Goal: Task Accomplishment & Management: Use online tool/utility

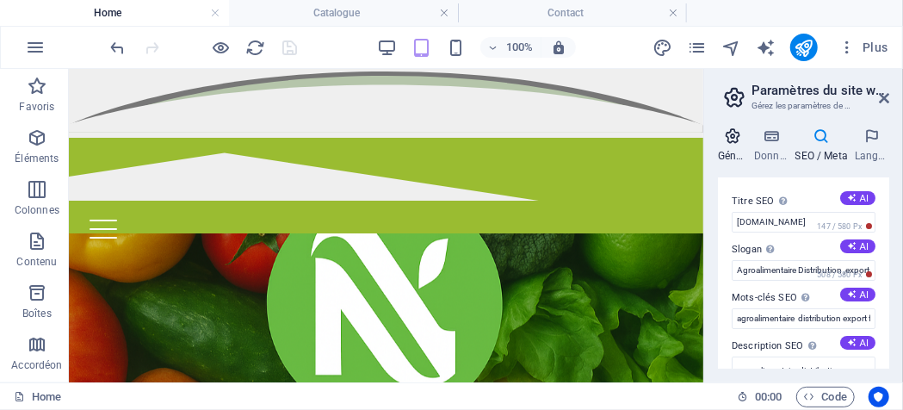
click at [734, 139] on icon at bounding box center [732, 135] width 29 height 17
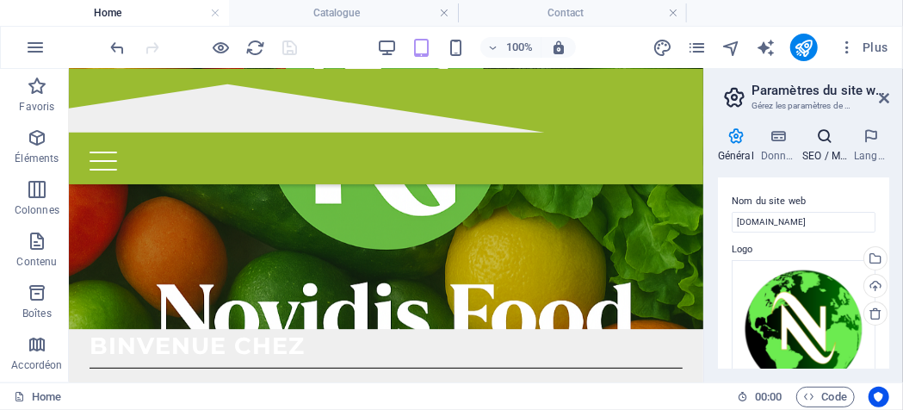
click at [817, 139] on icon at bounding box center [824, 135] width 45 height 17
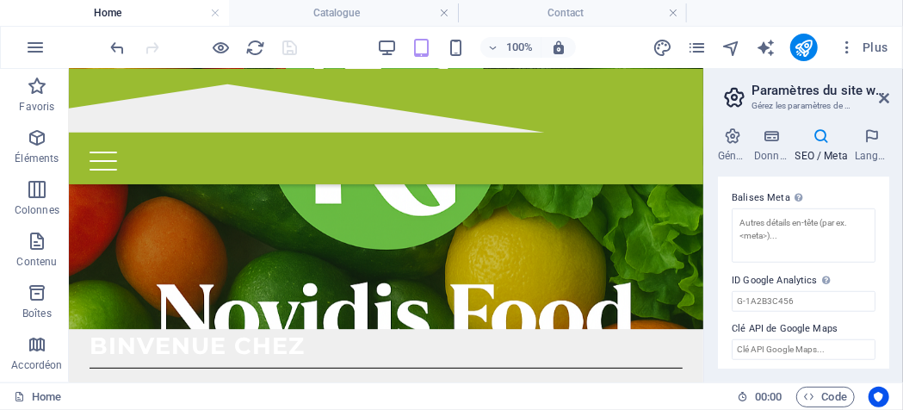
scroll to position [505, 0]
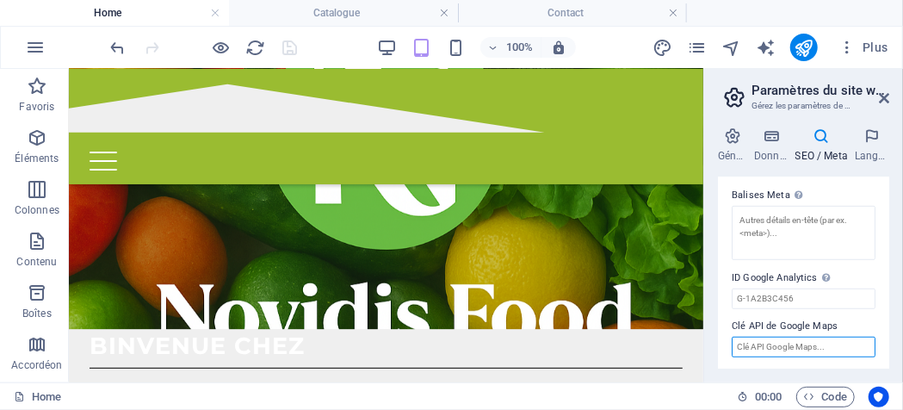
click at [849, 340] on input "Clé API de Google Maps" at bounding box center [804, 347] width 144 height 21
click at [833, 340] on input "Clé API de Google Maps" at bounding box center [804, 347] width 144 height 21
paste input "<iframe width="600" height="450" style="border:0" load="lazy" allowfullscreen s…"
type input "<iframe width="600" height="450" style="border:0" load="lazy" allowfullscreen s…"
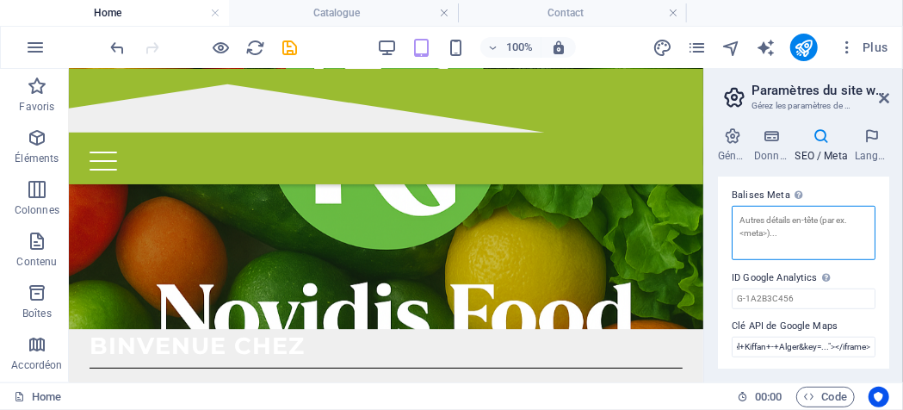
scroll to position [0, 0]
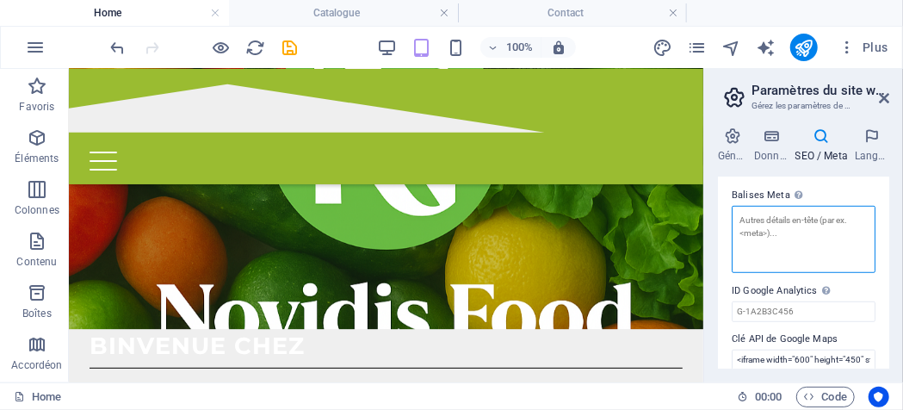
click at [847, 242] on textarea "Balises Meta Saisissez ici le code HTML qui sera placé dans les balises de votr…" at bounding box center [804, 239] width 144 height 67
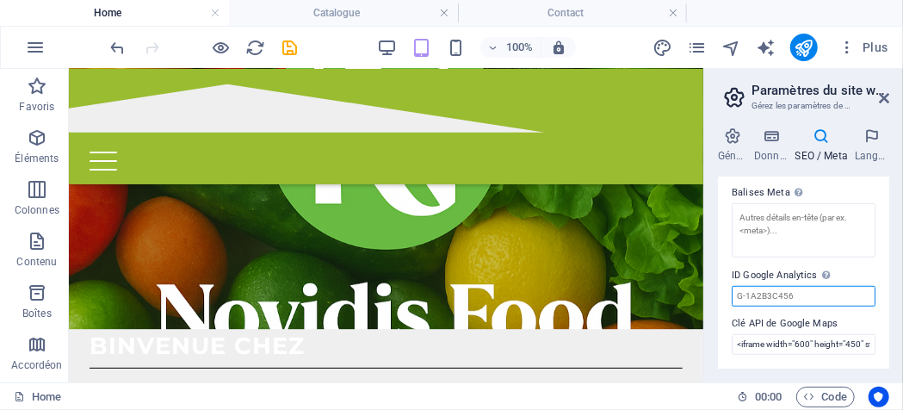
scroll to position [505, 0]
click at [828, 295] on input "ID Google Analytics Veuillez ajouter uniquement l'ID Google Analytics. Nous inc…" at bounding box center [804, 298] width 144 height 21
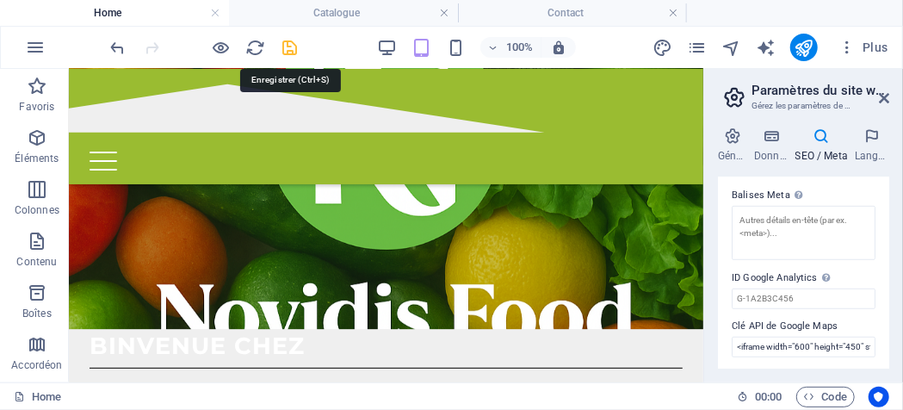
click at [293, 45] on icon "save" at bounding box center [291, 48] width 20 height 20
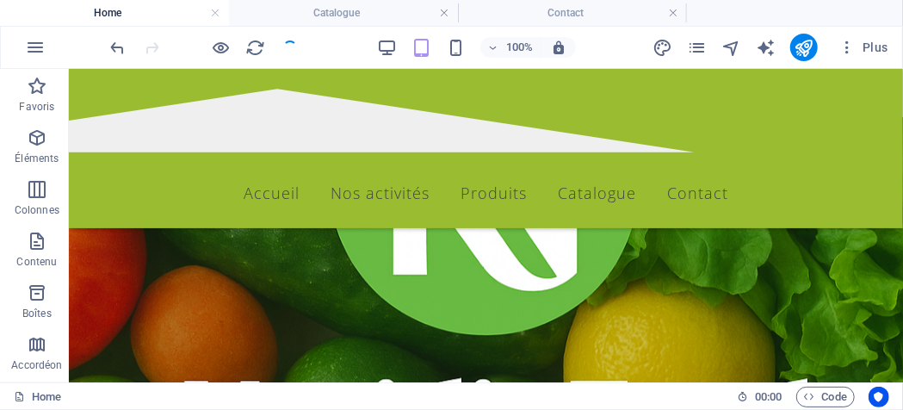
scroll to position [152, 0]
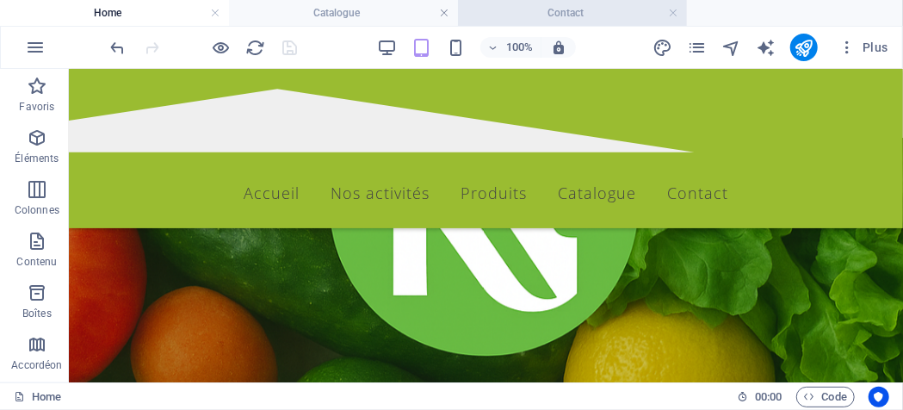
click at [540, 9] on h4 "Contact" at bounding box center [572, 12] width 229 height 19
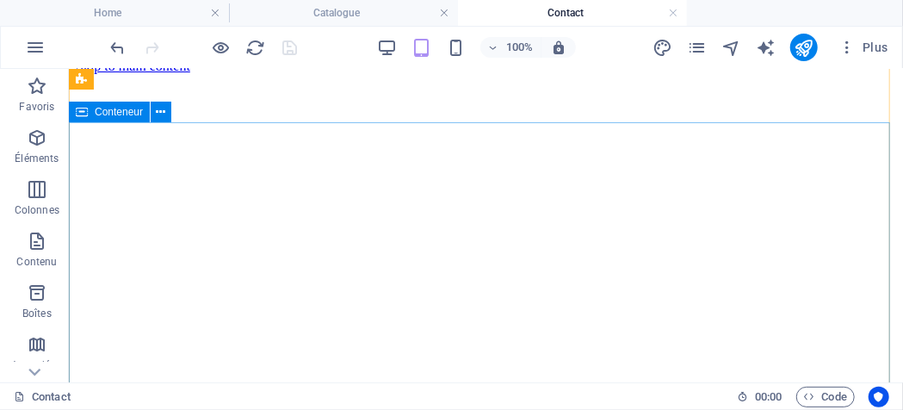
scroll to position [0, 0]
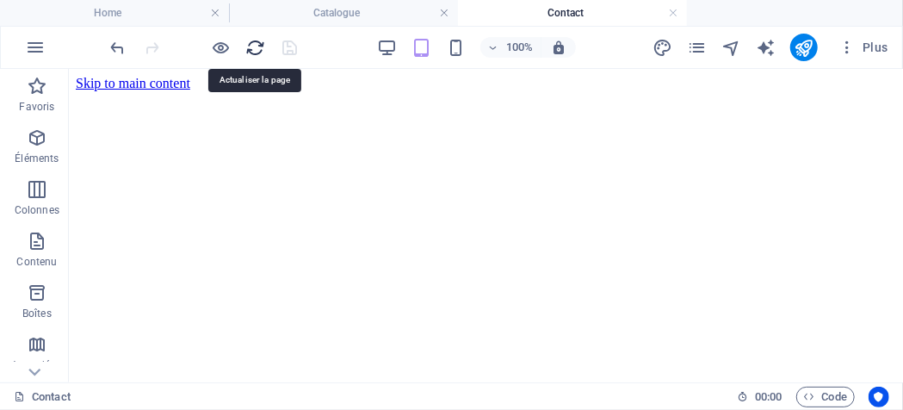
click at [253, 47] on icon "reload" at bounding box center [256, 48] width 20 height 20
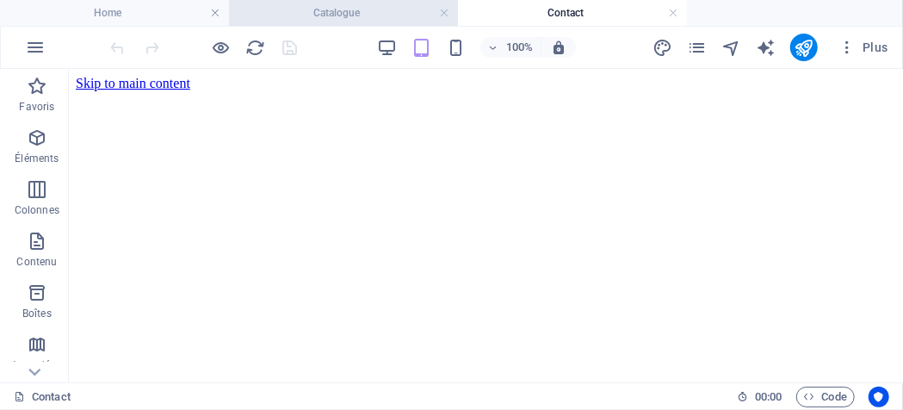
click at [337, 22] on h4 "Catalogue" at bounding box center [343, 12] width 229 height 19
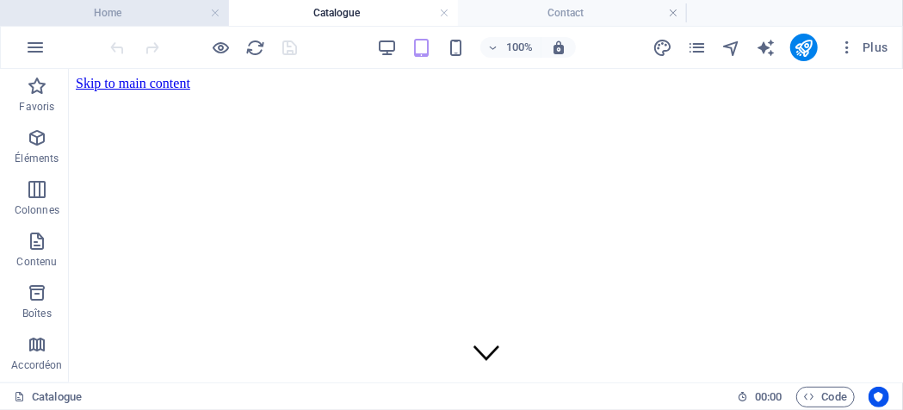
click at [164, 17] on h4 "Home" at bounding box center [114, 12] width 229 height 19
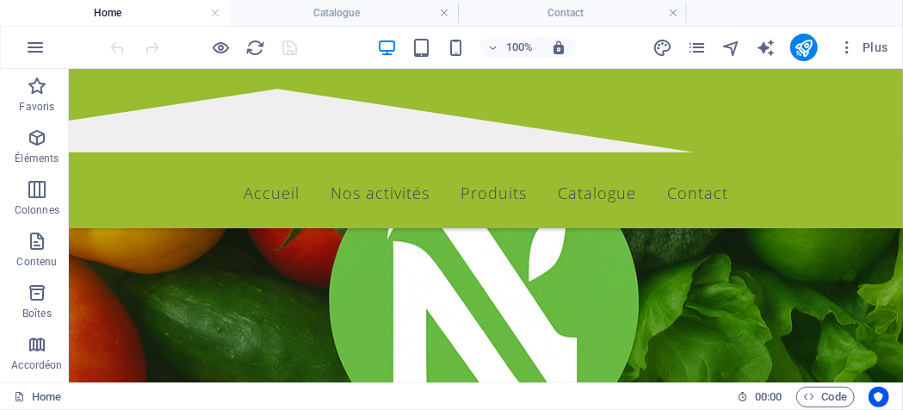
scroll to position [152, 0]
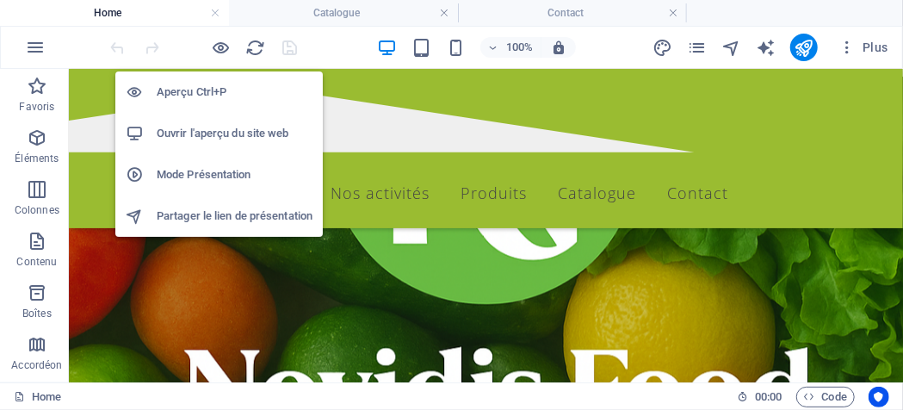
click at [201, 130] on h6 "Ouvrir l'aperçu du site web" at bounding box center [235, 133] width 156 height 21
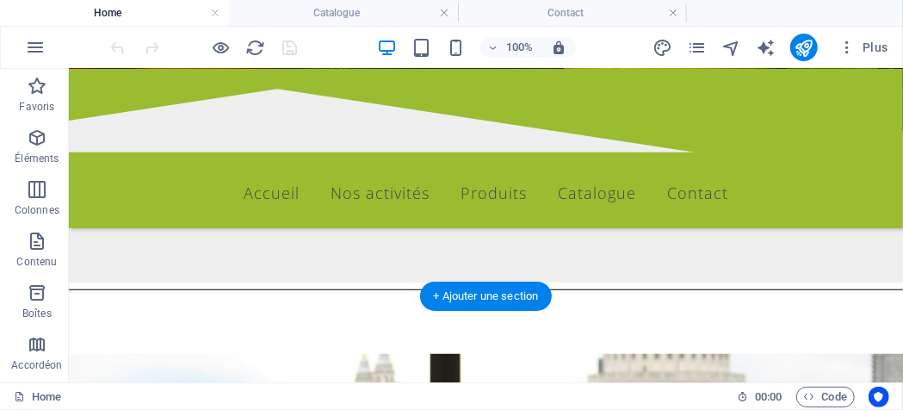
scroll to position [668, 0]
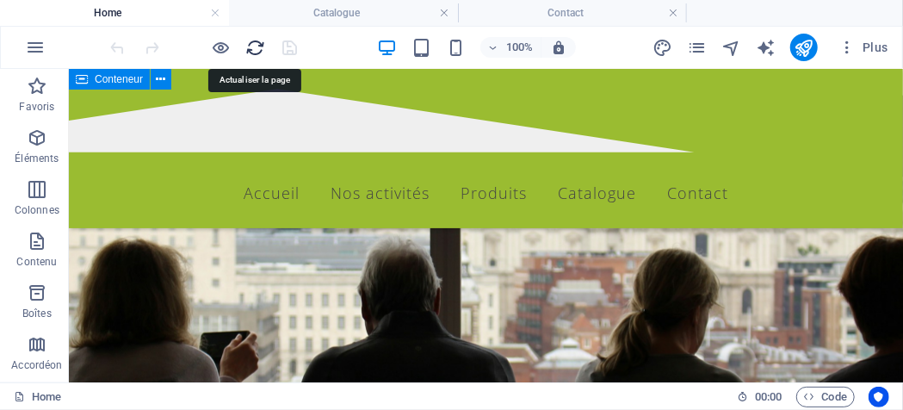
click at [258, 40] on icon "reload" at bounding box center [256, 48] width 20 height 20
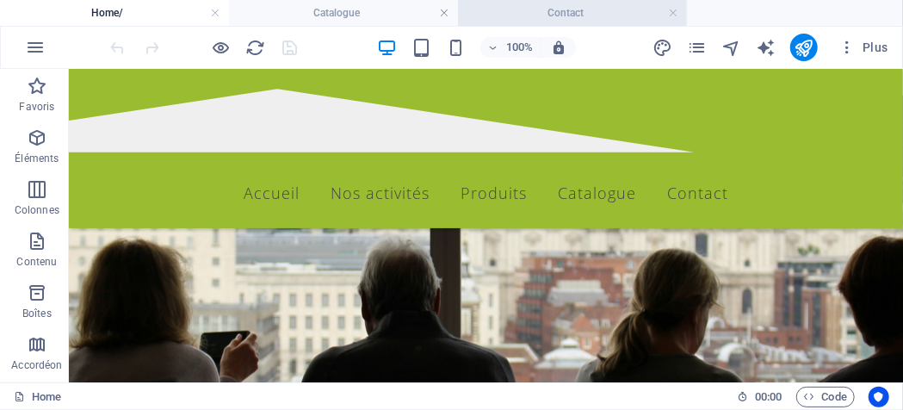
click at [554, 14] on h4 "Contact" at bounding box center [572, 12] width 229 height 19
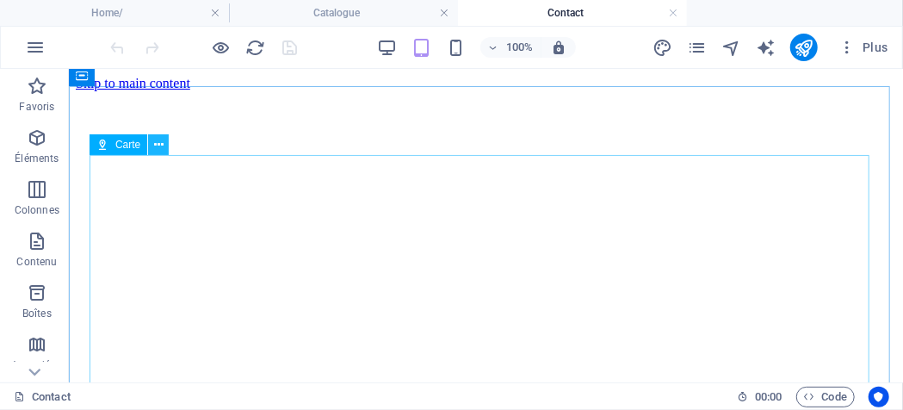
click at [155, 149] on icon at bounding box center [158, 145] width 9 height 18
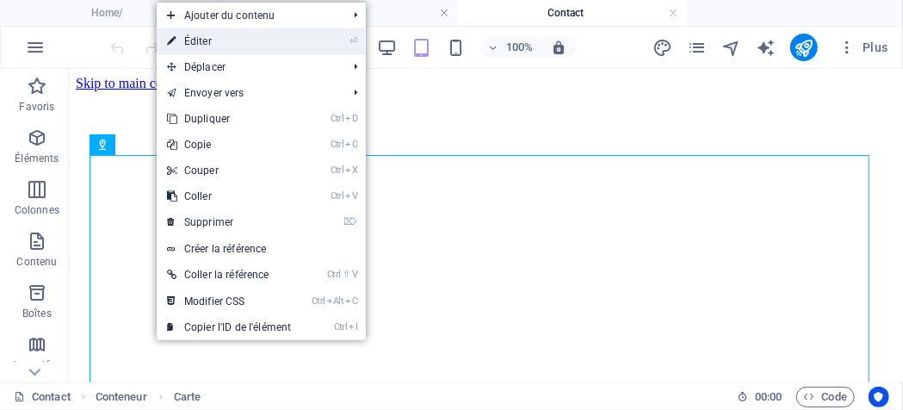
click at [209, 34] on link "⏎ Éditer" at bounding box center [229, 41] width 145 height 26
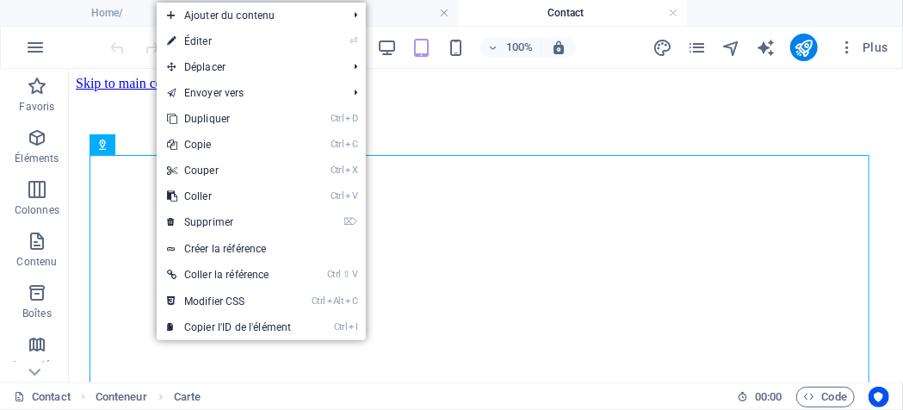
select select "1"
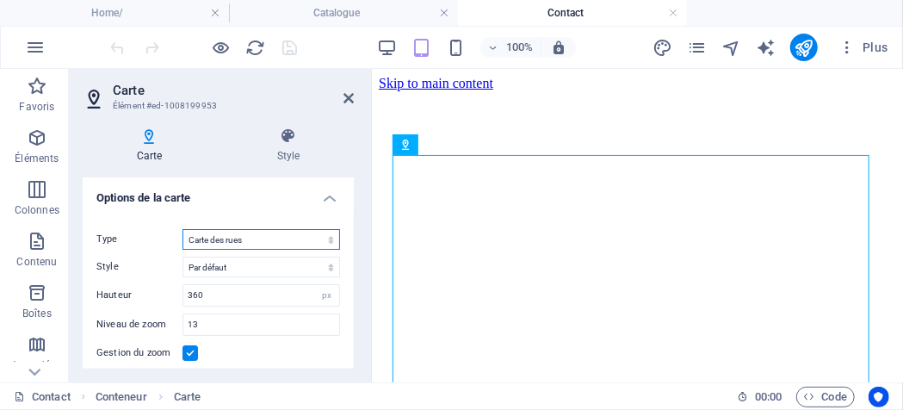
click at [325, 239] on select "Carte des rues Vue satellite Vue satellite avec les rues Vue relief" at bounding box center [262, 239] width 158 height 21
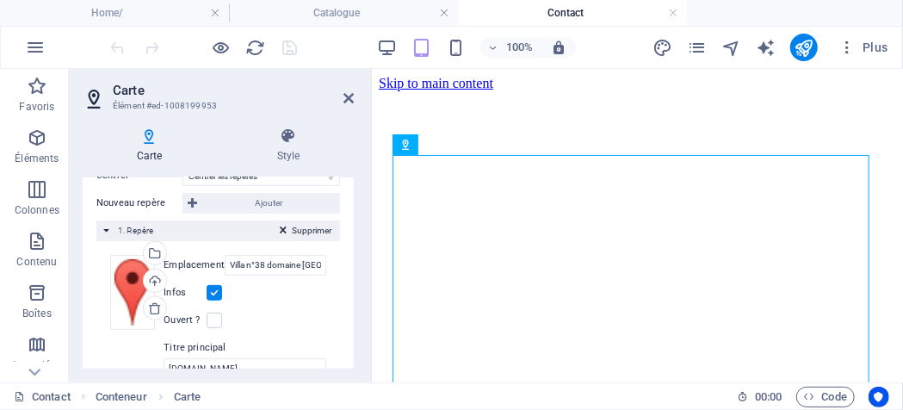
scroll to position [344, 0]
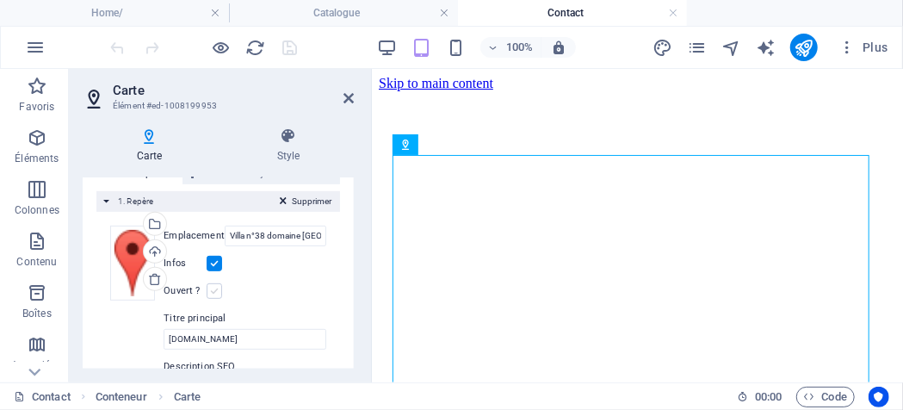
click at [210, 289] on label at bounding box center [214, 290] width 15 height 15
click at [0, 0] on input "Ouvert ?" at bounding box center [0, 0] width 0 height 0
click at [213, 287] on label at bounding box center [214, 290] width 15 height 15
click at [0, 0] on input "Ouvert ?" at bounding box center [0, 0] width 0 height 0
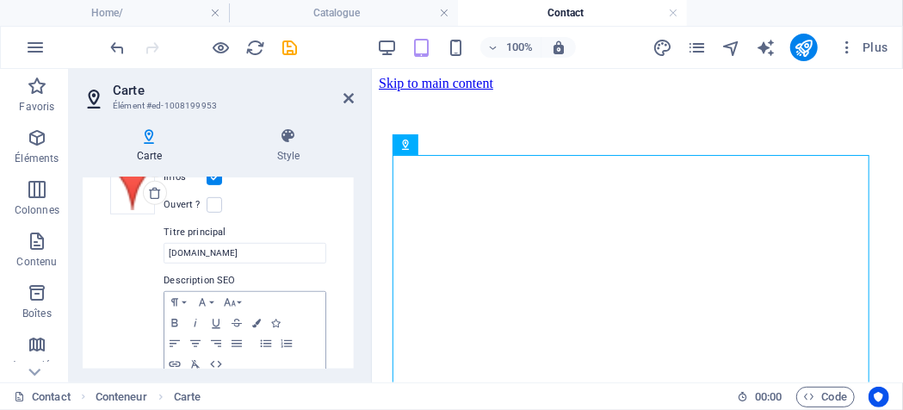
scroll to position [516, 0]
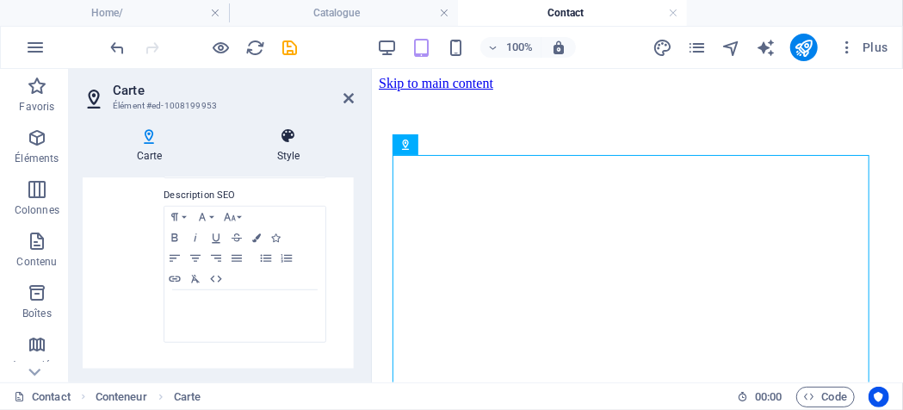
click at [286, 135] on icon at bounding box center [288, 135] width 131 height 17
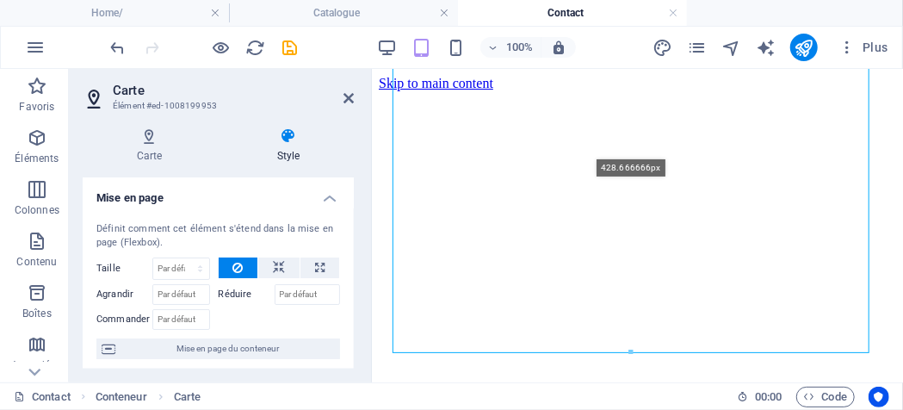
drag, startPoint x: 631, startPoint y: 294, endPoint x: 635, endPoint y: 356, distance: 62.1
click at [350, 101] on icon at bounding box center [349, 98] width 10 height 14
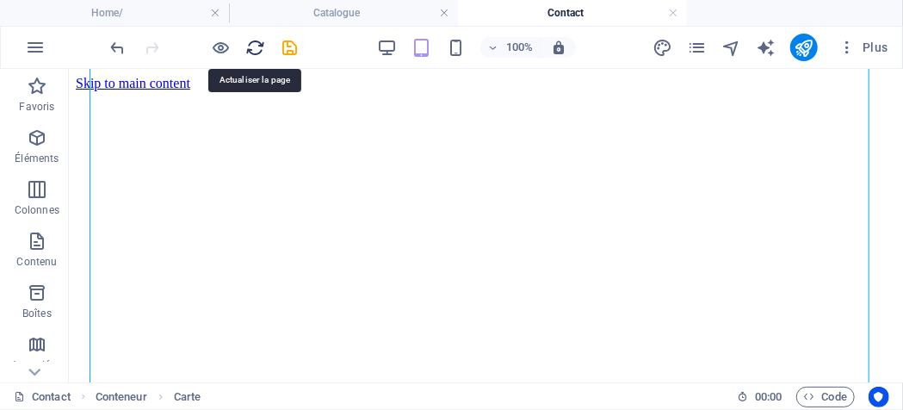
click at [250, 51] on icon "reload" at bounding box center [256, 48] width 20 height 20
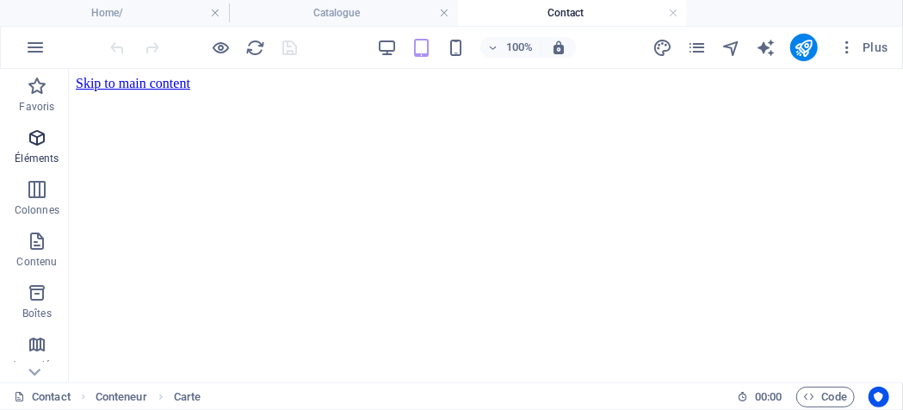
click at [33, 137] on icon "button" at bounding box center [37, 137] width 21 height 21
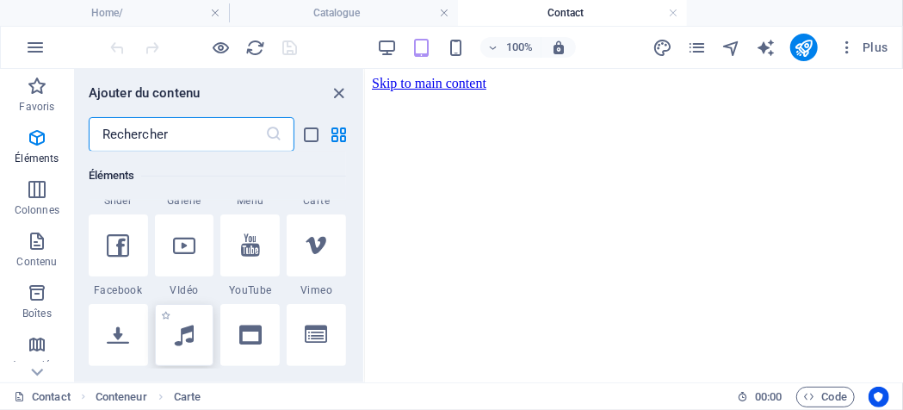
scroll to position [442, 0]
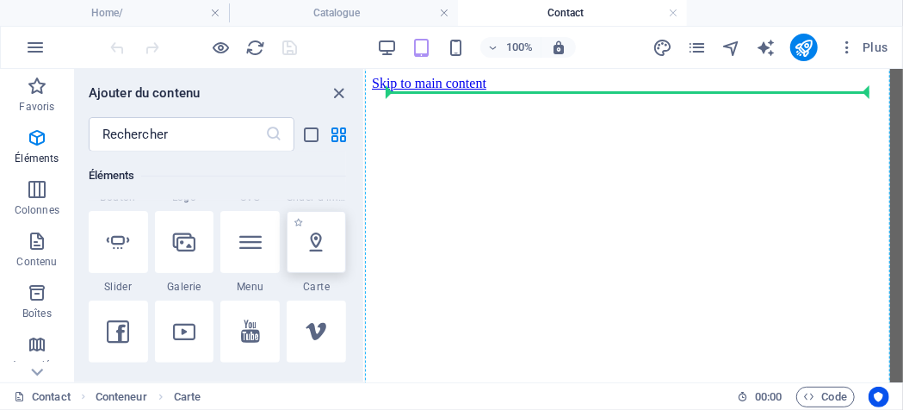
select select "1"
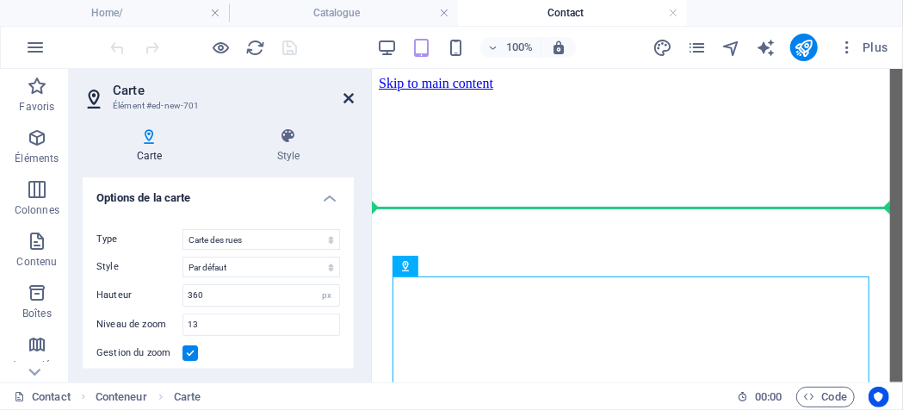
click at [350, 96] on icon at bounding box center [349, 98] width 10 height 14
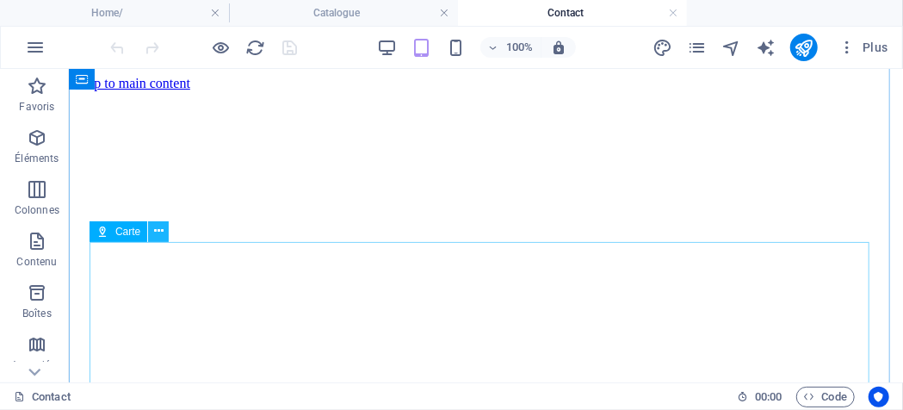
click at [158, 221] on button at bounding box center [158, 231] width 21 height 21
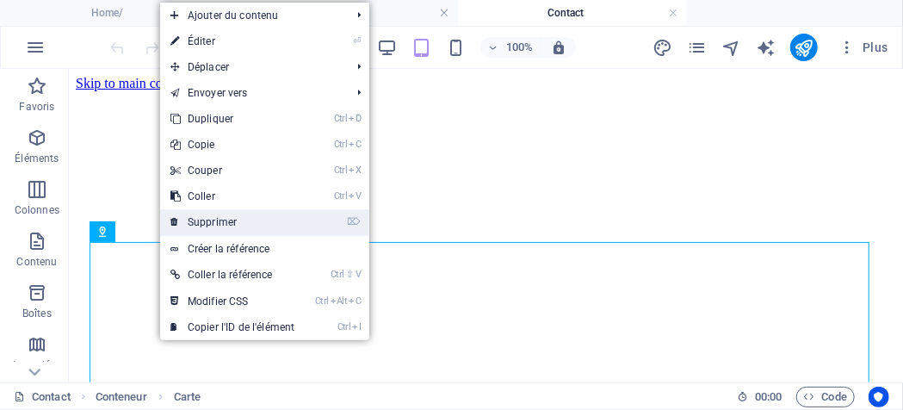
click at [213, 216] on link "⌦ Supprimer" at bounding box center [232, 222] width 145 height 26
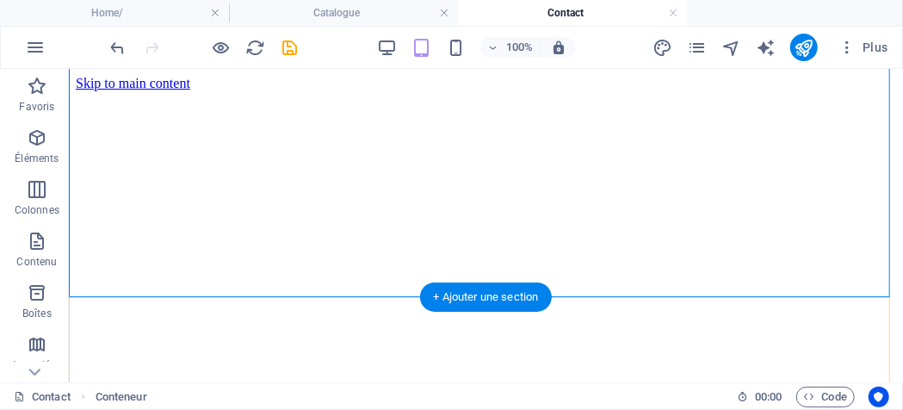
click at [529, 299] on div "+ Ajouter une section" at bounding box center [486, 296] width 133 height 29
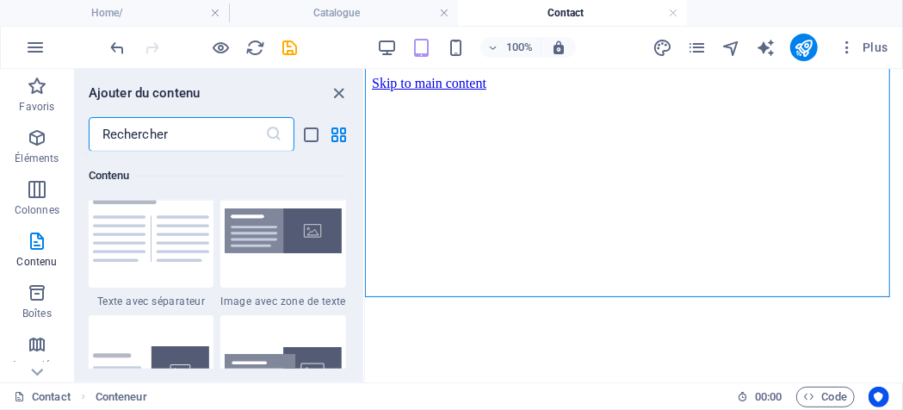
scroll to position [3271, 0]
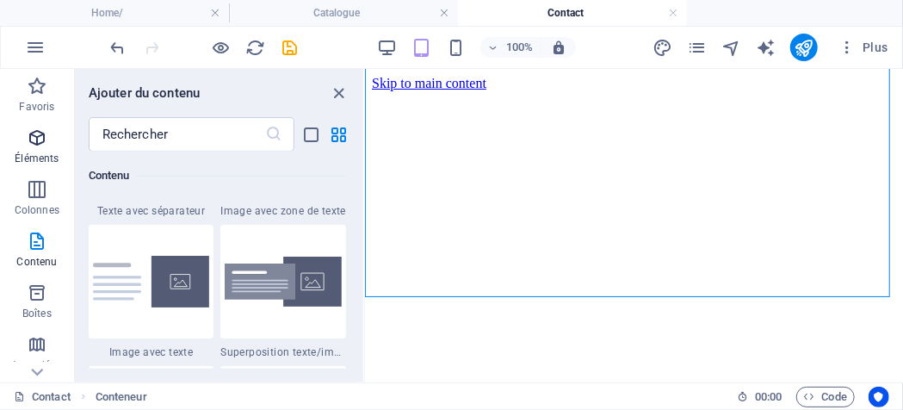
click at [38, 123] on button "Éléments" at bounding box center [37, 147] width 74 height 52
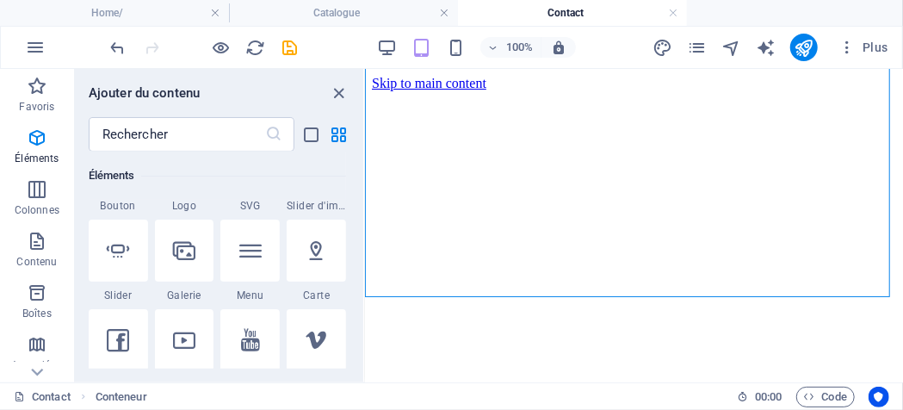
scroll to position [442, 0]
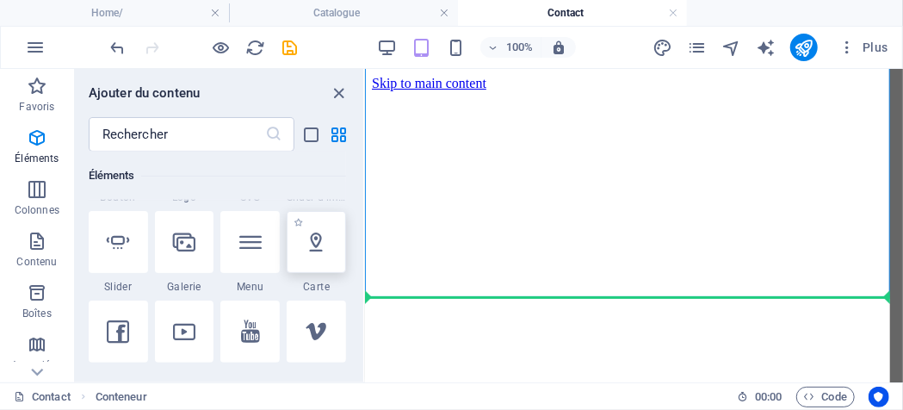
select select "1"
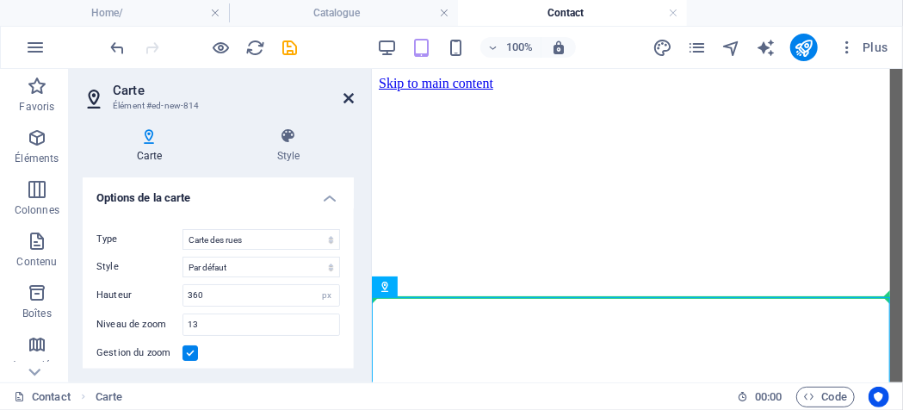
click at [344, 102] on icon at bounding box center [349, 98] width 10 height 14
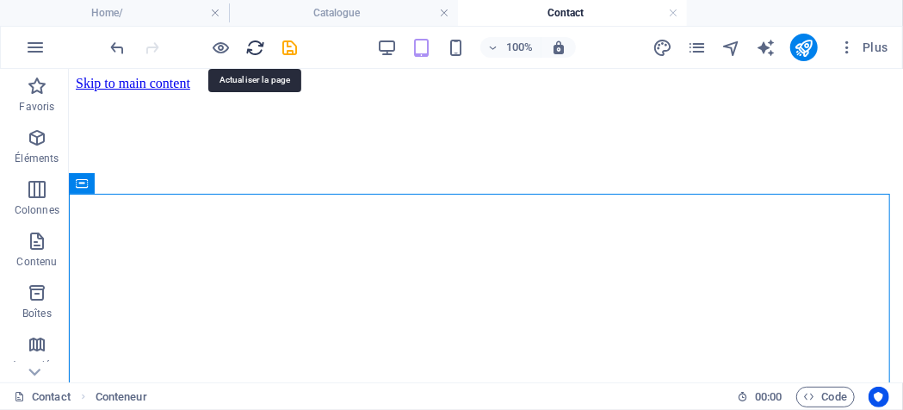
click at [251, 43] on icon "reload" at bounding box center [256, 48] width 20 height 20
